Goal: Information Seeking & Learning: Find contact information

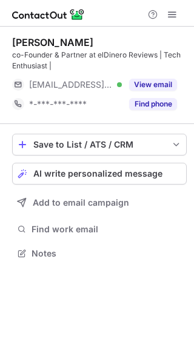
scroll to position [245, 194]
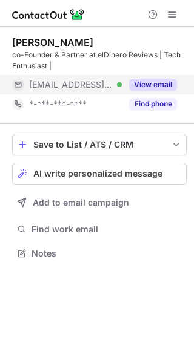
click at [155, 85] on button "View email" at bounding box center [153, 85] width 48 height 12
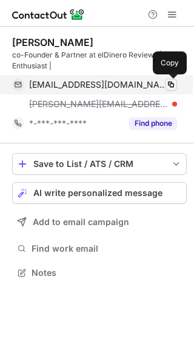
click at [170, 84] on span at bounding box center [171, 85] width 10 height 10
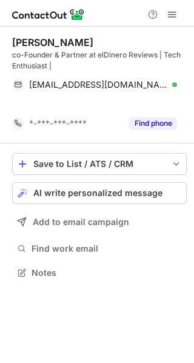
scroll to position [245, 194]
